Goal: Information Seeking & Learning: Learn about a topic

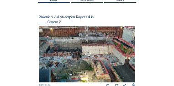
scroll to position [73, 0]
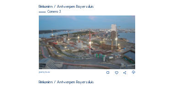
click at [80, 42] on img at bounding box center [87, 43] width 96 height 54
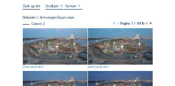
scroll to position [46, 0]
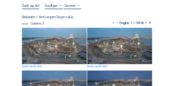
click at [68, 54] on img at bounding box center [54, 46] width 65 height 37
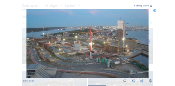
click at [151, 6] on icon at bounding box center [152, 6] width 2 height 2
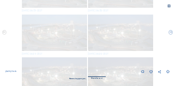
scroll to position [0, 0]
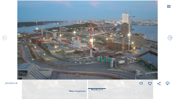
click at [168, 7] on icon at bounding box center [169, 7] width 4 height 4
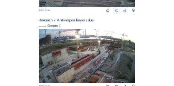
scroll to position [376, 0]
click at [80, 56] on img at bounding box center [87, 56] width 96 height 54
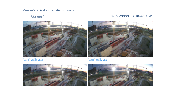
scroll to position [55, 0]
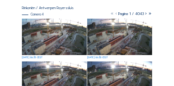
click at [54, 41] on img at bounding box center [54, 37] width 65 height 37
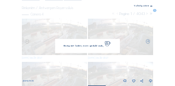
click at [54, 41] on img at bounding box center [87, 43] width 123 height 69
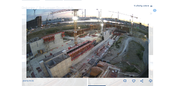
click at [152, 6] on icon at bounding box center [152, 6] width 2 height 2
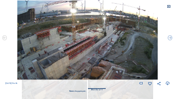
click at [170, 6] on icon at bounding box center [169, 7] width 4 height 4
